Goal: Navigation & Orientation: Find specific page/section

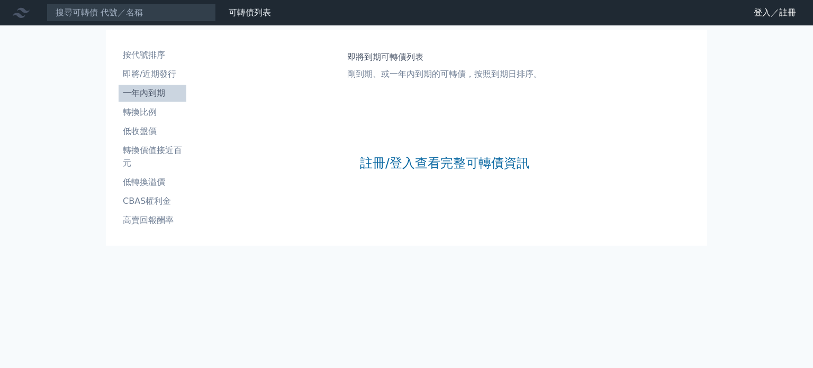
click at [161, 94] on li "一年內到期" at bounding box center [153, 93] width 68 height 13
click at [169, 76] on li "即將/近期發行" at bounding box center [153, 74] width 68 height 13
click at [157, 97] on li "一年內到期" at bounding box center [153, 93] width 68 height 13
click at [782, 7] on link "登入／註冊" at bounding box center [775, 12] width 59 height 17
